Goal: Task Accomplishment & Management: Use online tool/utility

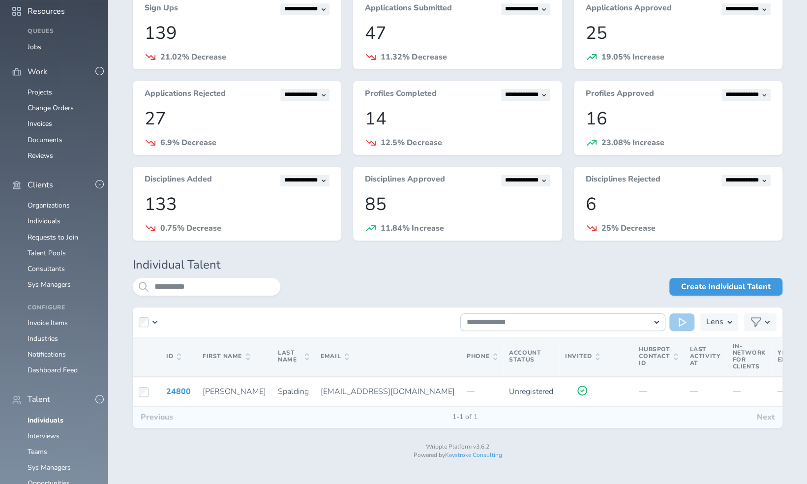
scroll to position [159, 0]
click at [48, 264] on link "Consultants" at bounding box center [46, 268] width 37 height 9
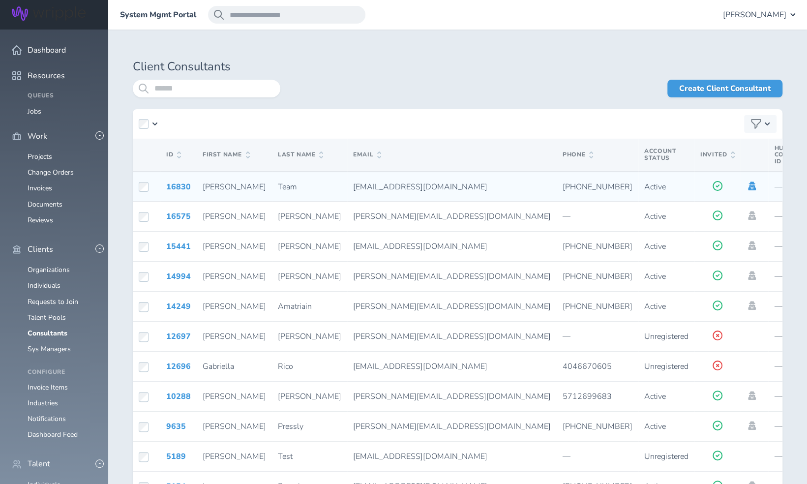
click at [748, 185] on icon at bounding box center [752, 185] width 8 height 9
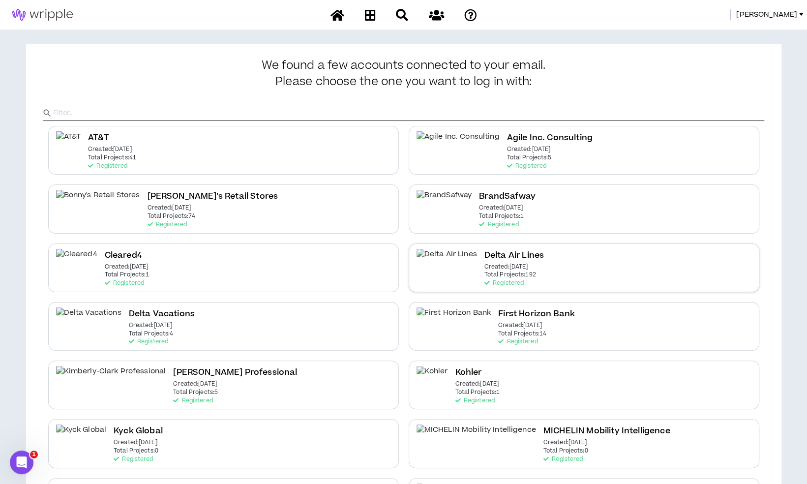
click at [665, 250] on div "Delta Air Lines Created: [DATE] Total Projects: 192 Registered" at bounding box center [584, 267] width 351 height 49
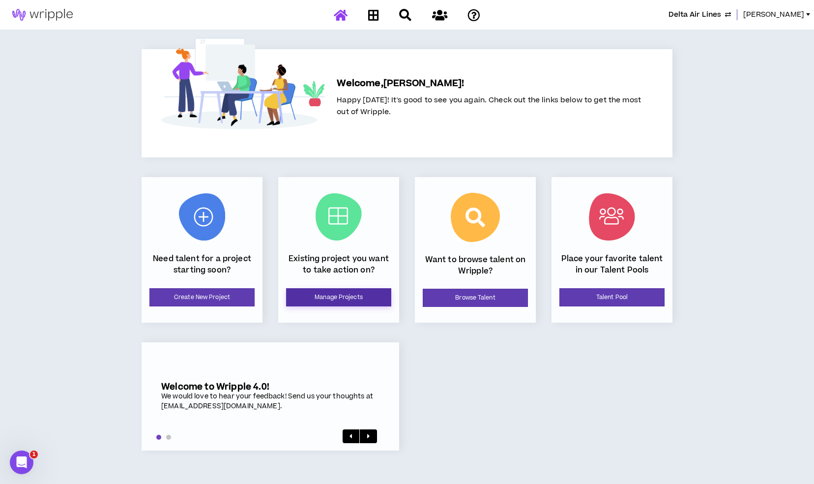
click at [374, 297] on link "Manage Projects" at bounding box center [338, 297] width 105 height 18
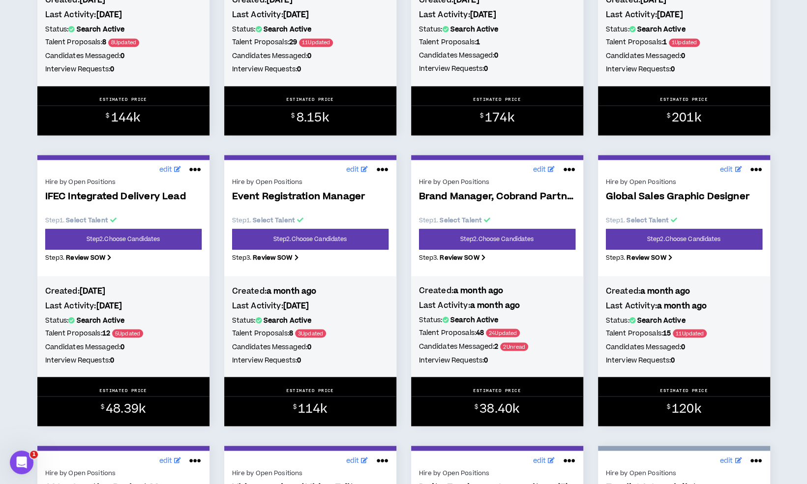
scroll to position [915, 0]
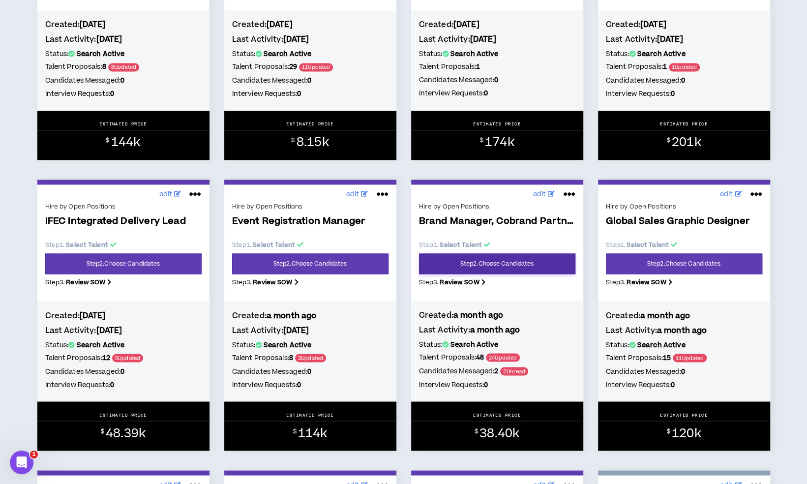
click at [501, 266] on link "Step 2 . Choose Candidates" at bounding box center [497, 263] width 156 height 21
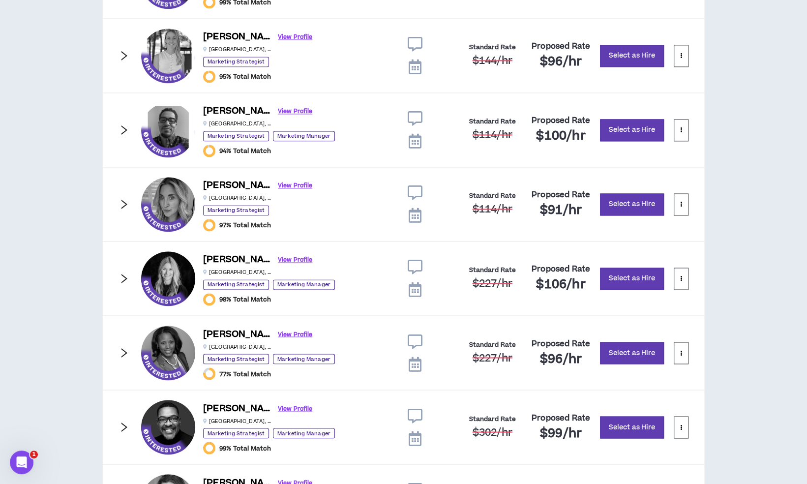
scroll to position [1063, 0]
